Goal: Check status

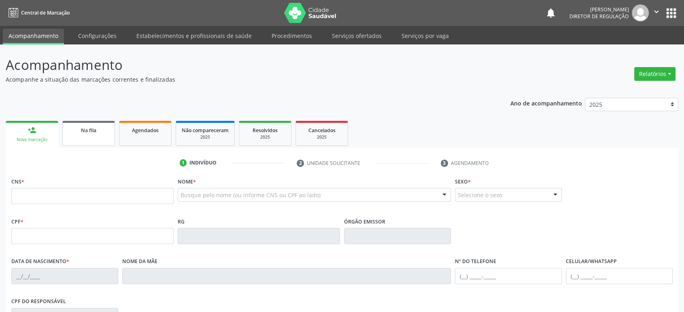
click at [84, 135] on link "Na fila" at bounding box center [88, 133] width 53 height 25
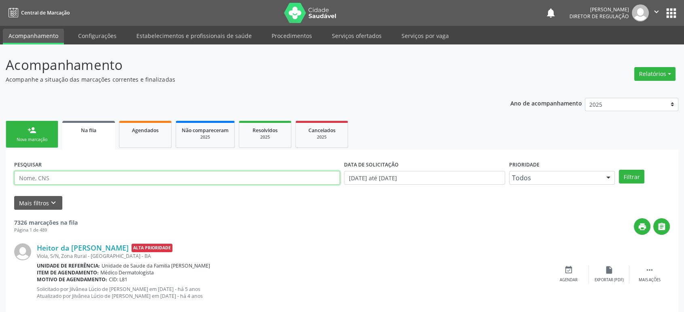
click at [38, 177] on input "text" at bounding box center [177, 178] width 326 height 14
paste input "700005628689402"
type input "700005628689402"
click at [619, 170] on button "Filtrar" at bounding box center [631, 177] width 25 height 14
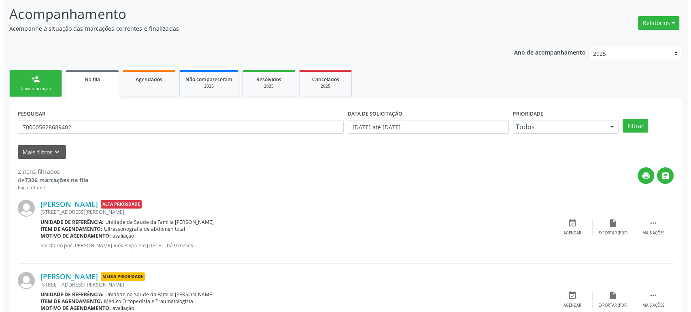
scroll to position [88, 0]
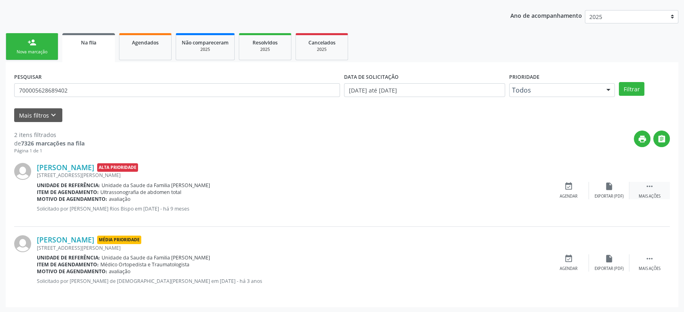
click at [650, 184] on icon "" at bounding box center [649, 186] width 9 height 9
click at [575, 185] on div "cancel Cancelar" at bounding box center [568, 190] width 40 height 17
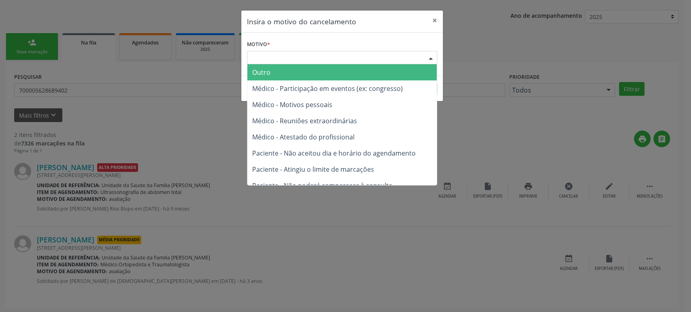
click at [314, 53] on div "Escolha o motivo" at bounding box center [342, 58] width 190 height 14
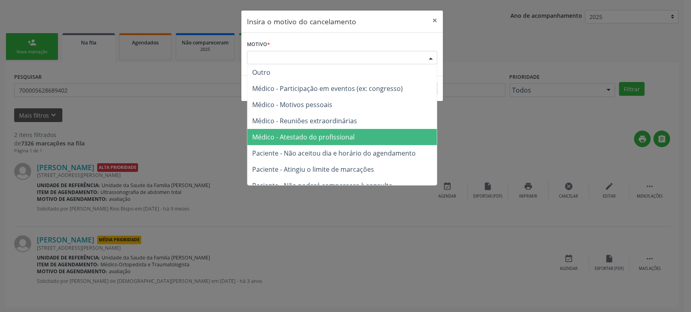
click at [317, 131] on span "Médico - Atestado do profissional" at bounding box center [341, 137] width 189 height 16
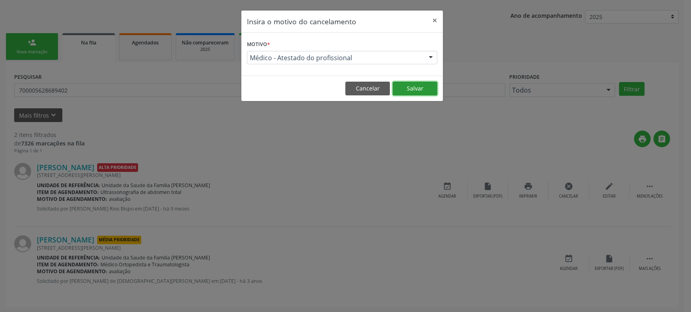
click at [420, 84] on button "Salvar" at bounding box center [415, 89] width 45 height 14
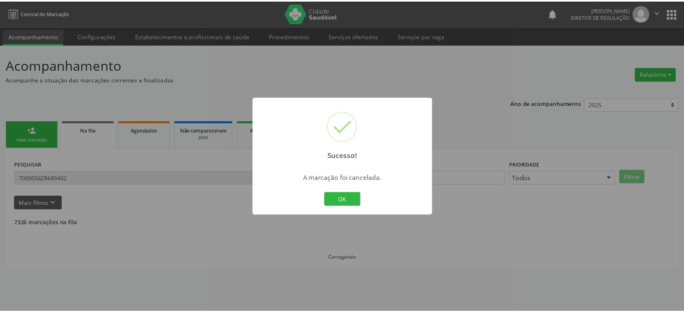
scroll to position [0, 0]
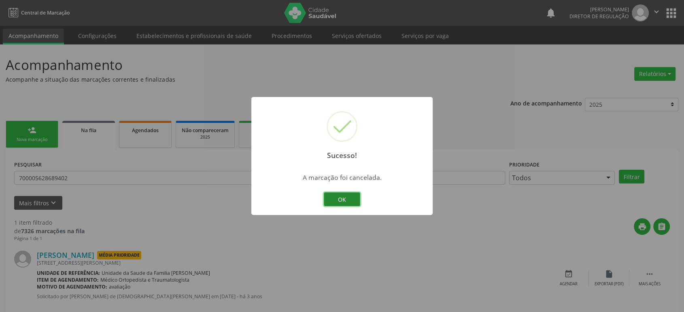
click at [343, 198] on button "OK" at bounding box center [342, 200] width 36 height 14
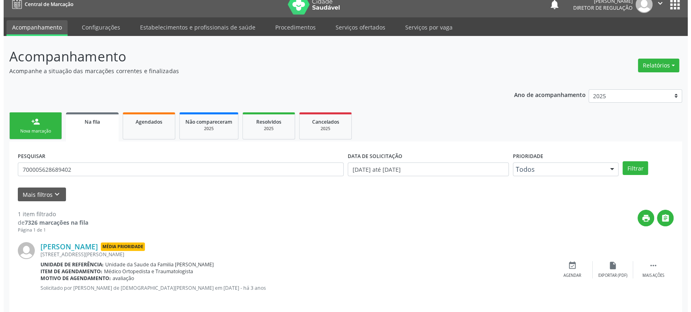
scroll to position [16, 0]
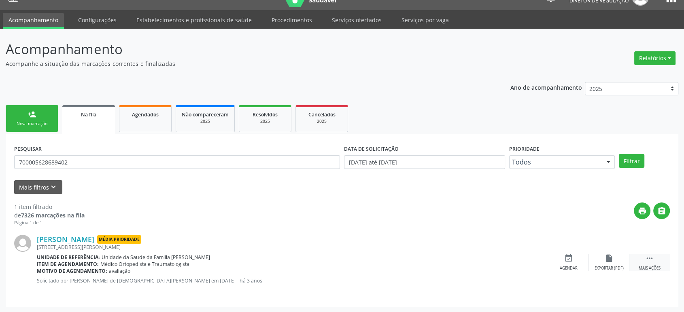
click at [646, 266] on div "Mais ações" at bounding box center [650, 269] width 22 height 6
click at [571, 261] on icon "cancel" at bounding box center [568, 258] width 9 height 9
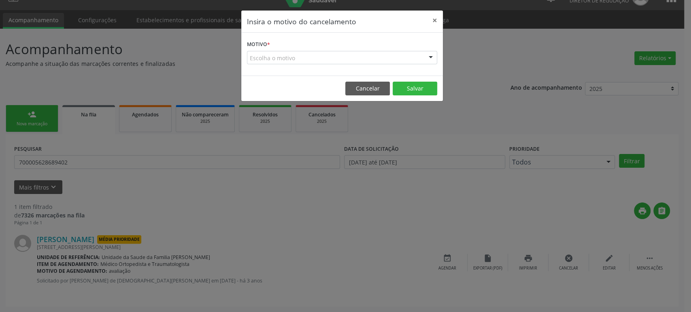
click at [310, 54] on div "Escolha o motivo" at bounding box center [342, 58] width 190 height 14
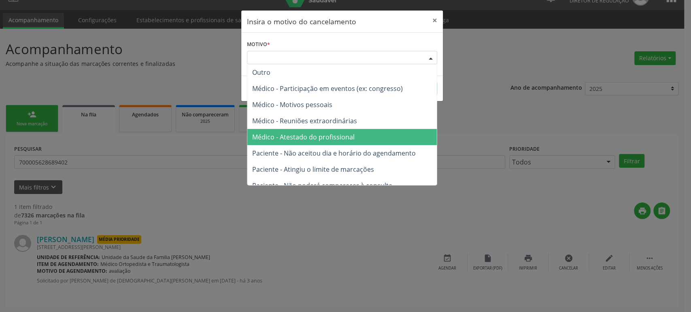
click at [307, 135] on span "Médico - Atestado do profissional" at bounding box center [303, 137] width 102 height 9
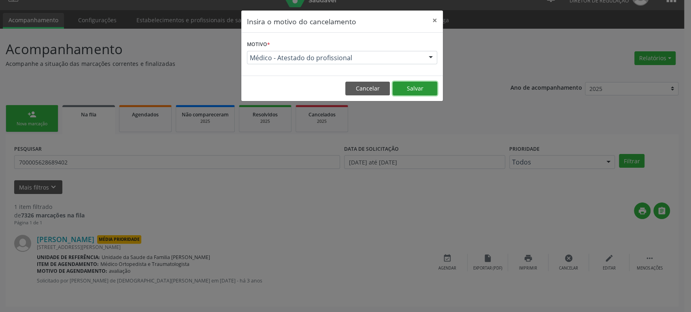
click at [416, 87] on button "Salvar" at bounding box center [415, 89] width 45 height 14
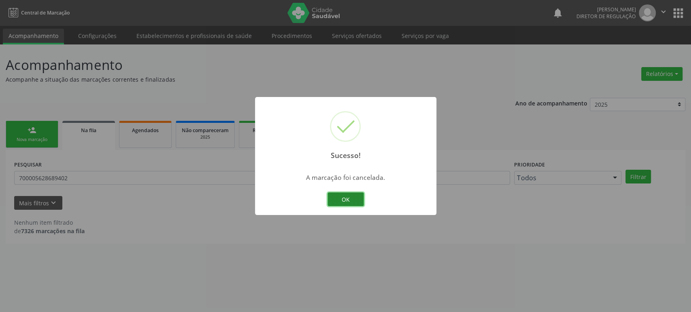
click at [352, 200] on button "OK" at bounding box center [345, 200] width 36 height 14
